Goal: Transaction & Acquisition: Obtain resource

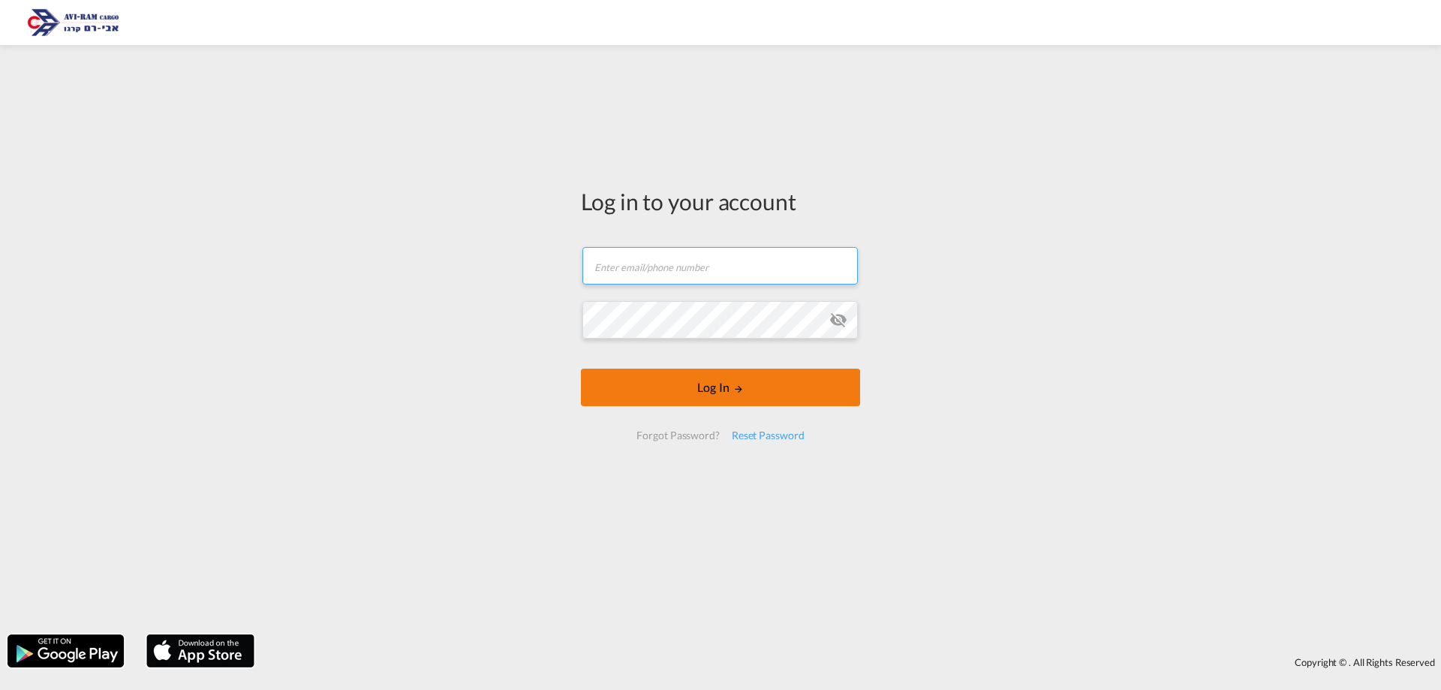
type input "[EMAIL_ADDRESS][DOMAIN_NAME]"
click at [739, 389] on md-icon "LOGIN" at bounding box center [738, 388] width 11 height 11
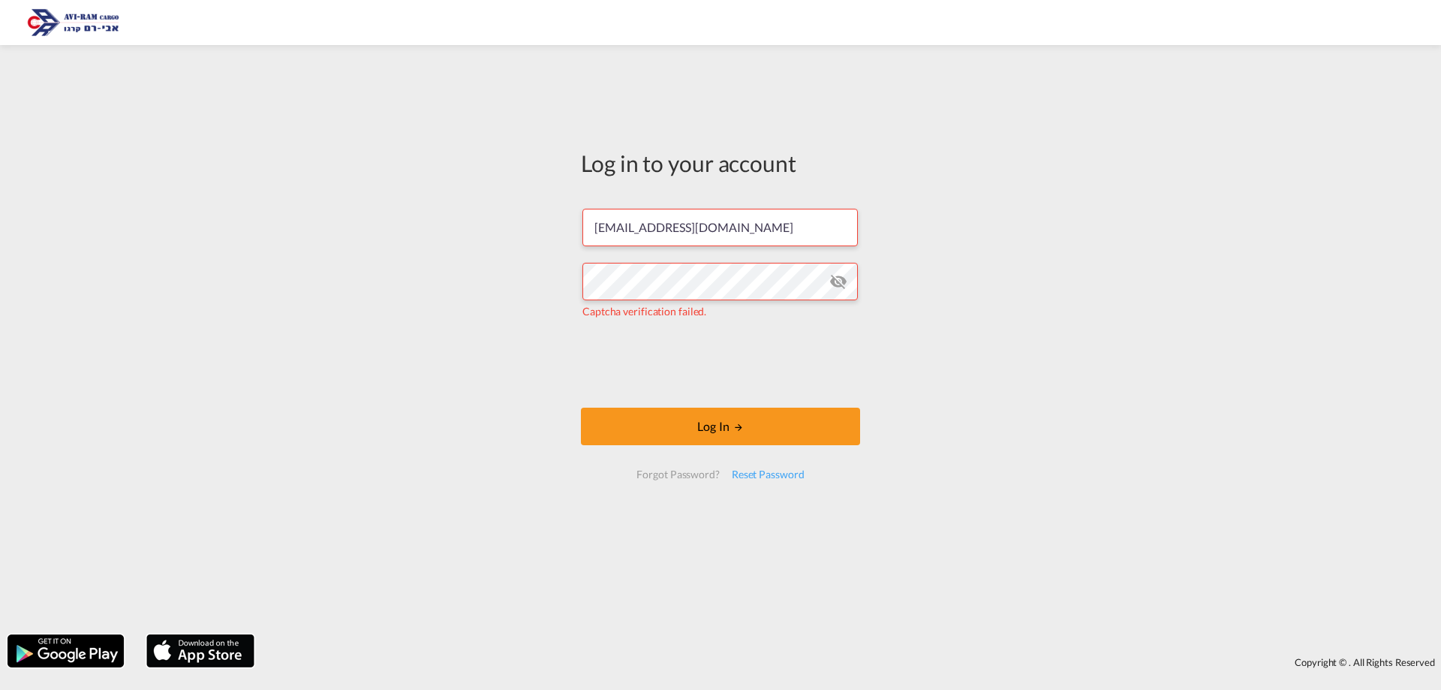
click at [623, 449] on div at bounding box center [720, 345] width 1441 height 690
click at [626, 434] on button "Log In" at bounding box center [720, 426] width 279 height 38
click at [837, 281] on md-icon "icon-eye-off" at bounding box center [838, 281] width 18 height 18
click at [725, 422] on button "Log In" at bounding box center [720, 426] width 279 height 38
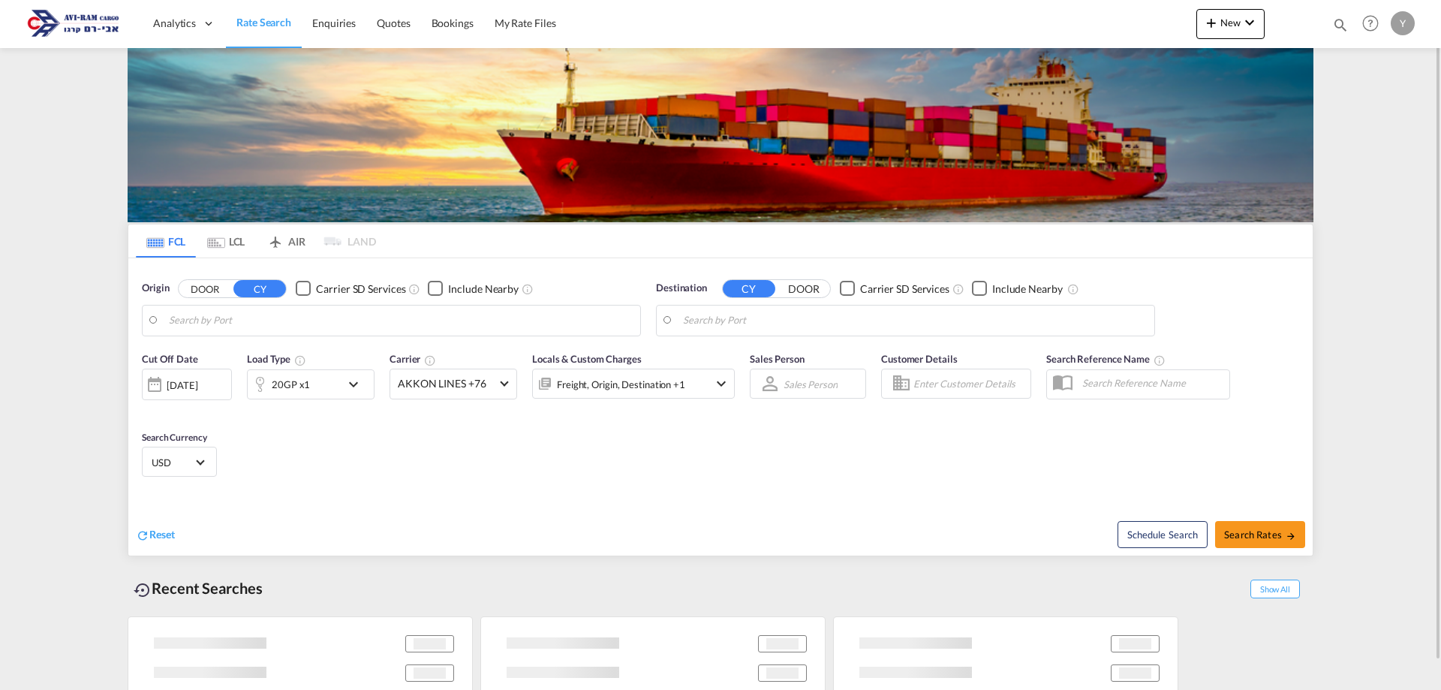
type input "Shekou Pt, CNSHK"
type input "Ashdod, ILASH"
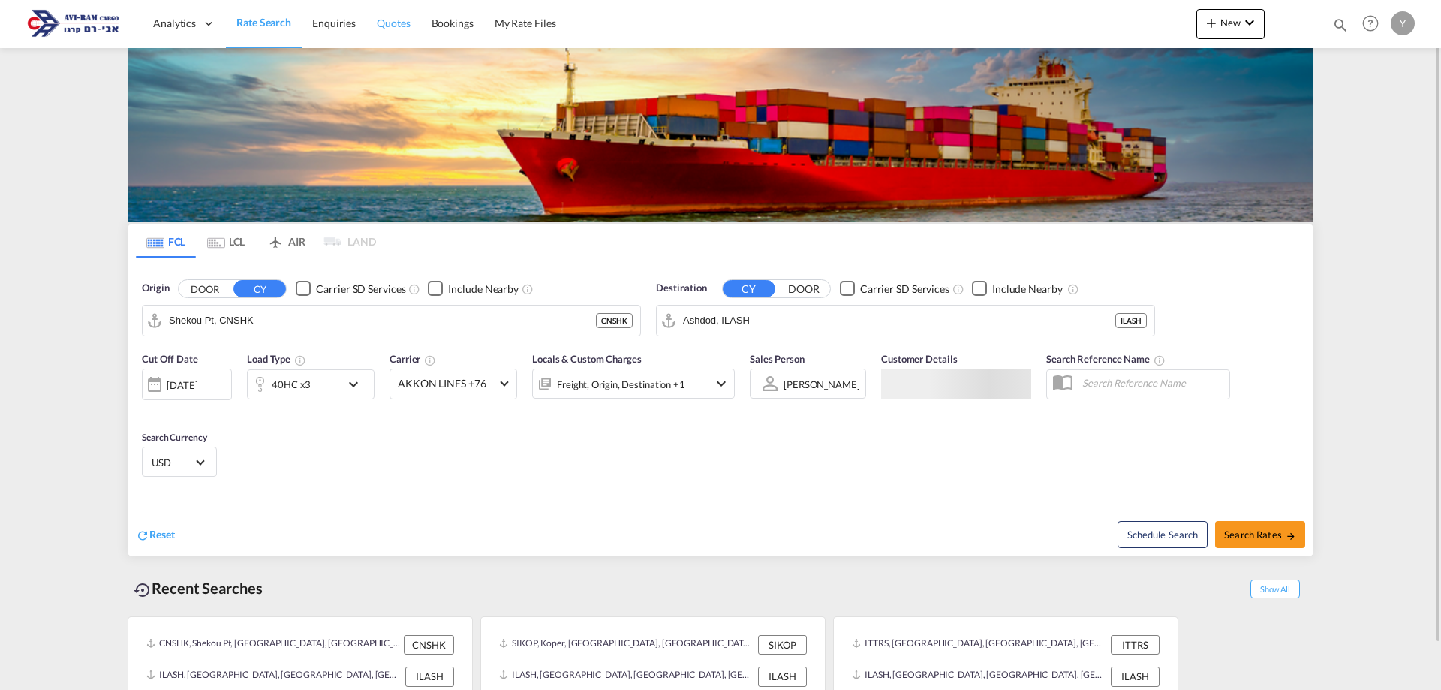
click at [377, 22] on span "Quotes" at bounding box center [393, 23] width 33 height 13
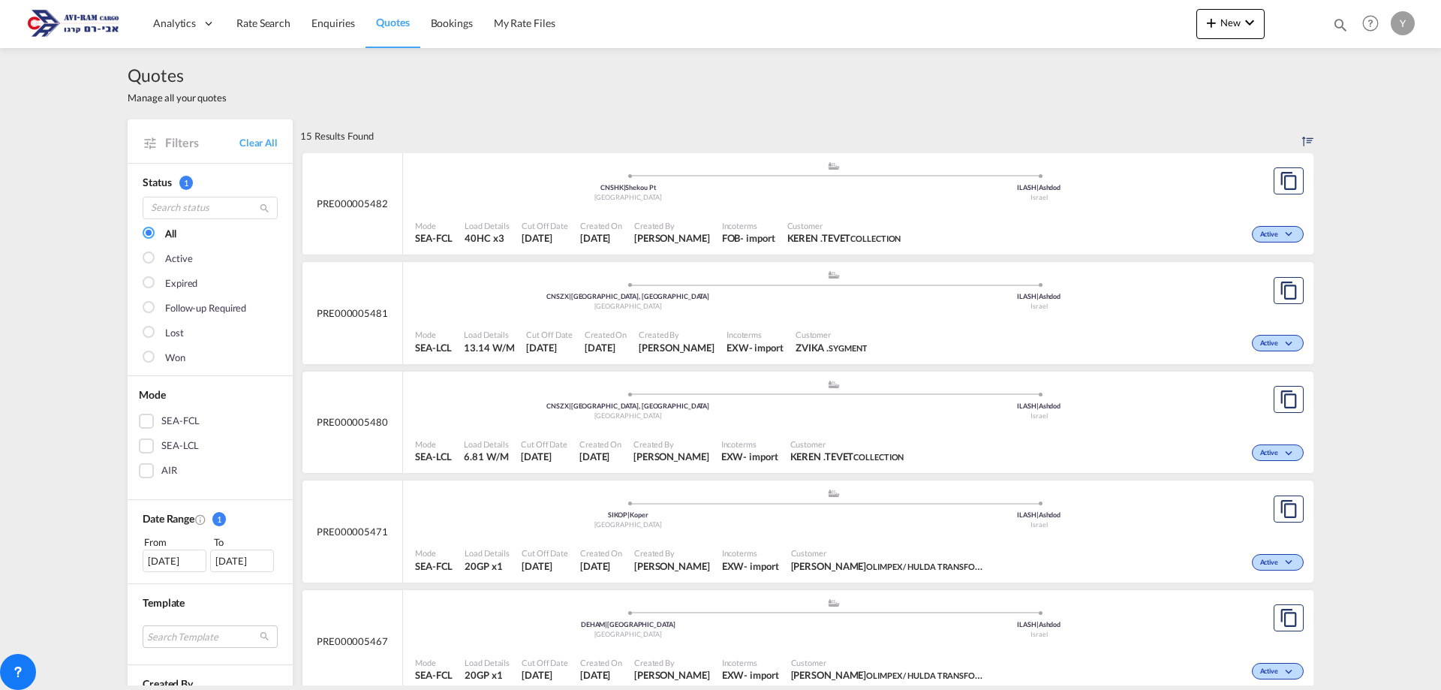
click at [678, 318] on div "Mode SEA-LCL Load Details 13.14 W/M Cut Off Date [DATE] Created On [DATE] Creat…" at bounding box center [858, 341] width 910 height 46
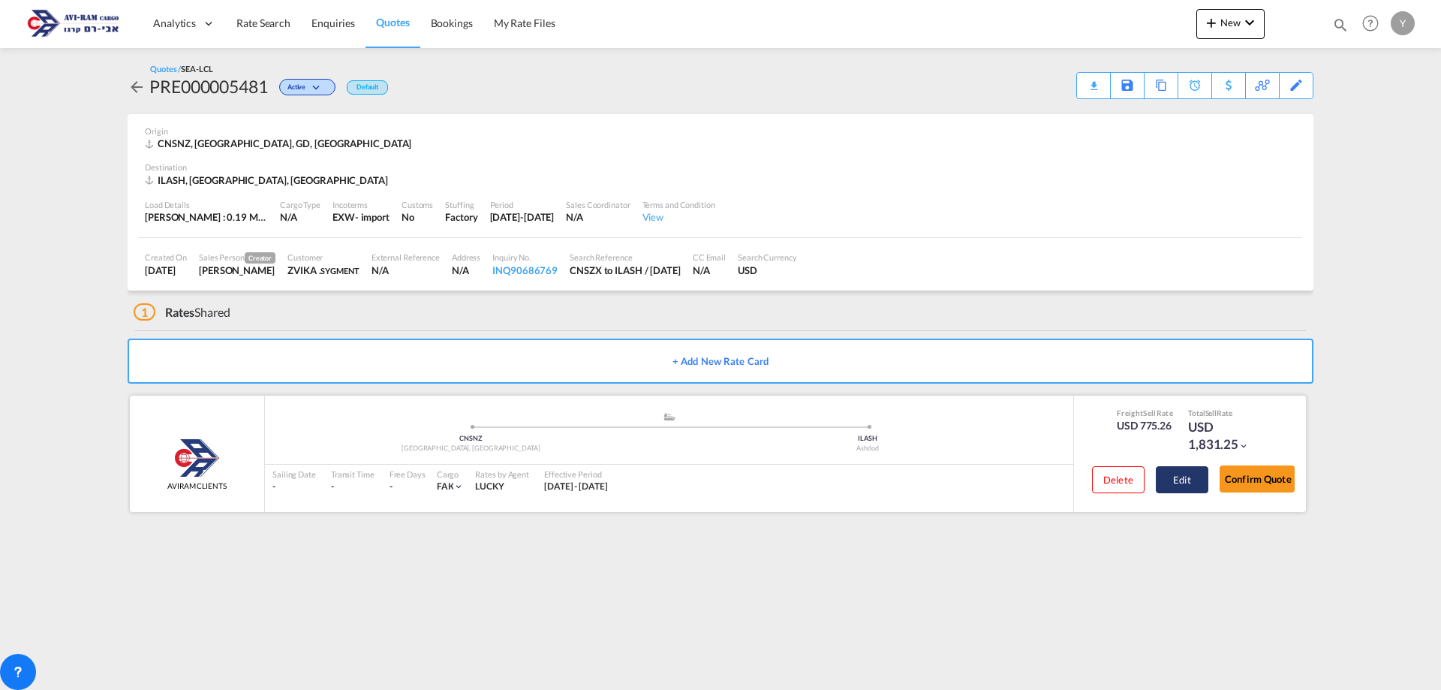
click at [1198, 475] on button "Edit" at bounding box center [1181, 479] width 53 height 27
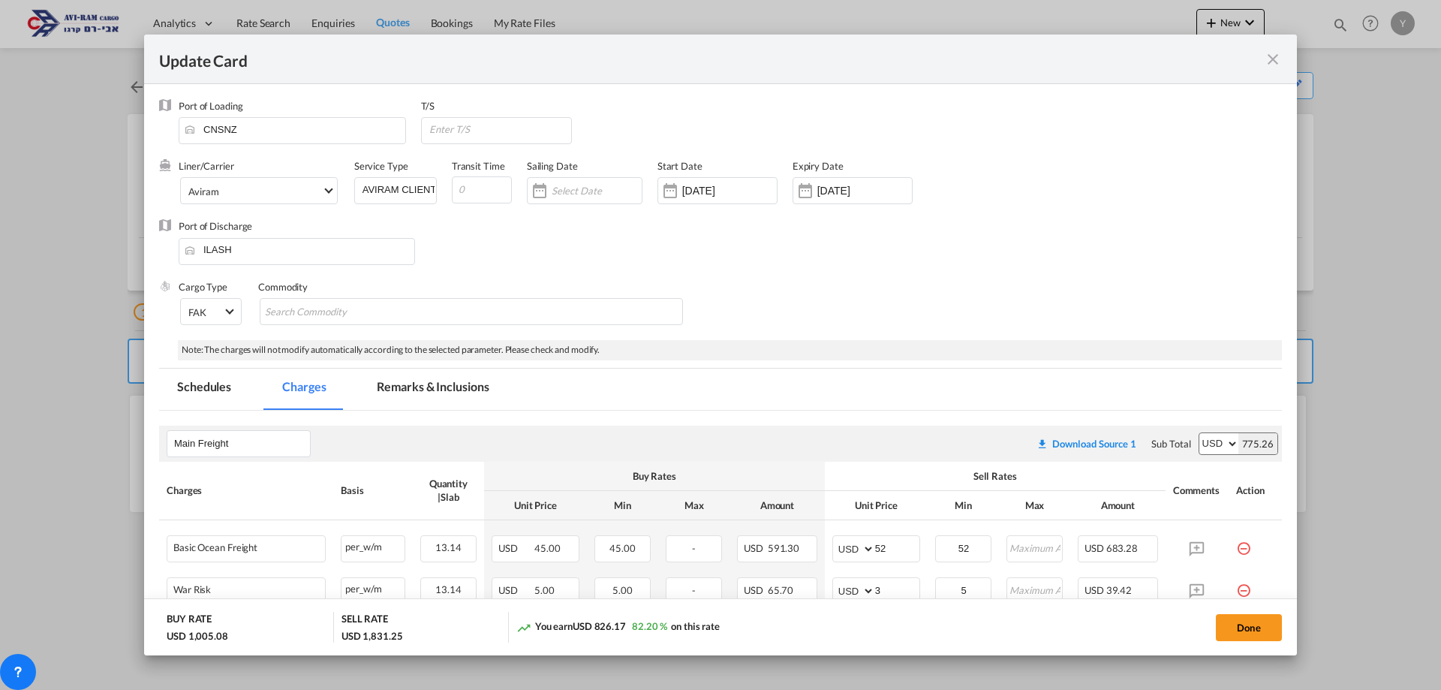
click at [1281, 63] on md-icon "icon-close fg-AAA8AD m-0 pointer" at bounding box center [1272, 59] width 18 height 18
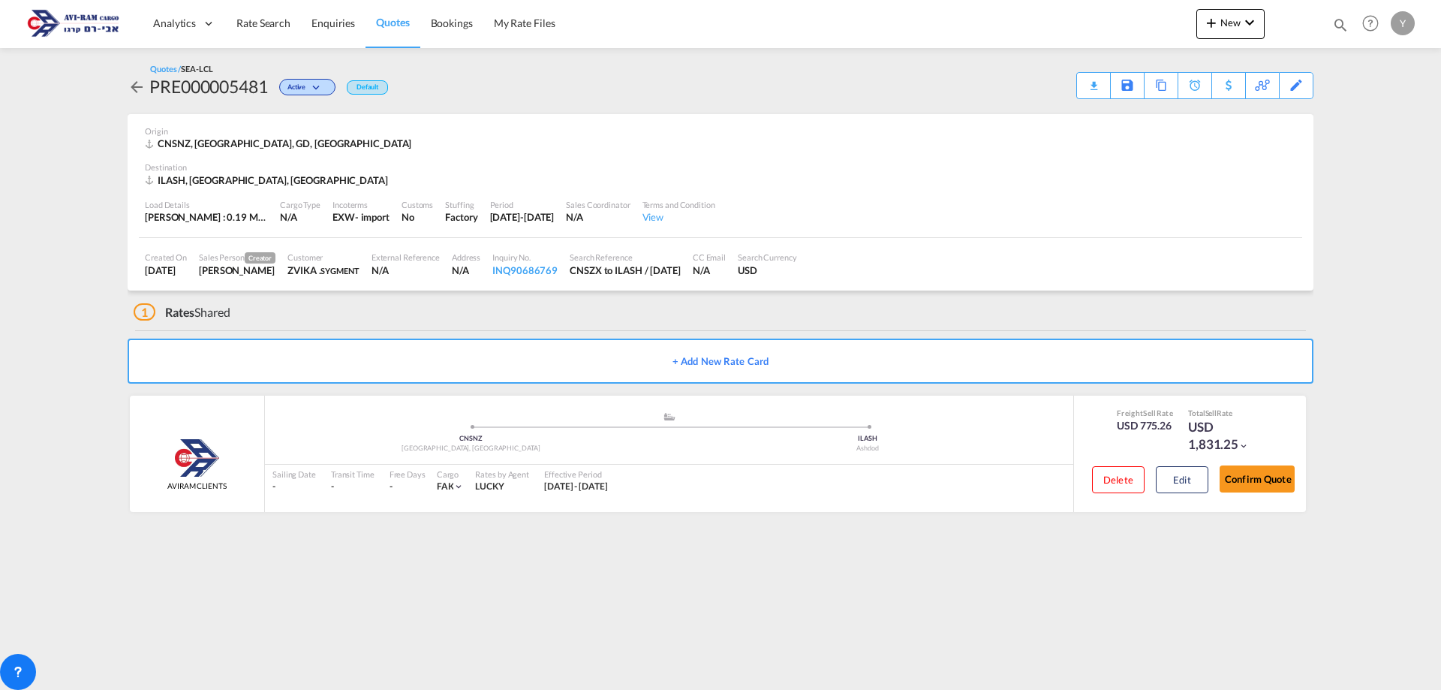
click at [92, 32] on img at bounding box center [73, 24] width 101 height 34
click at [264, 23] on span "Rate Search" at bounding box center [263, 23] width 54 height 13
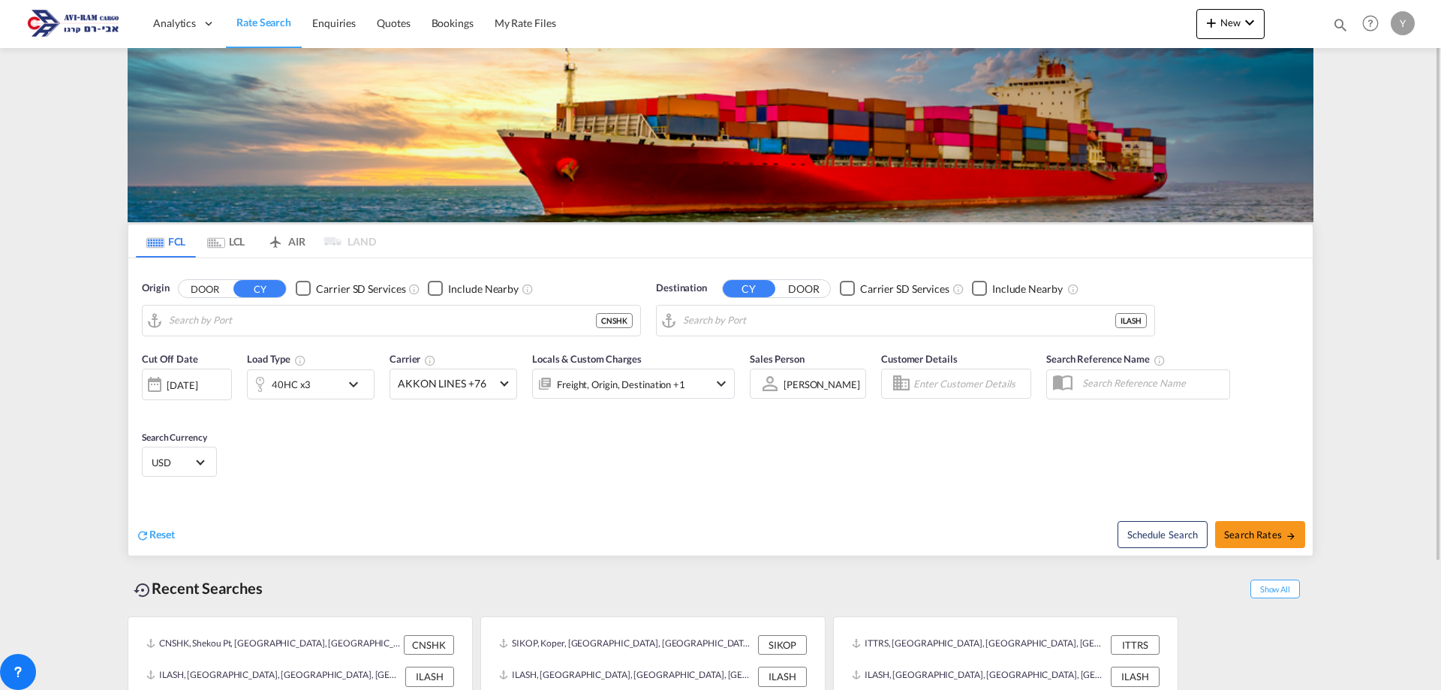
type input "Shekou Pt, CNSHK"
type input "Ashdod, ILASH"
